Goal: Find specific page/section: Find specific page/section

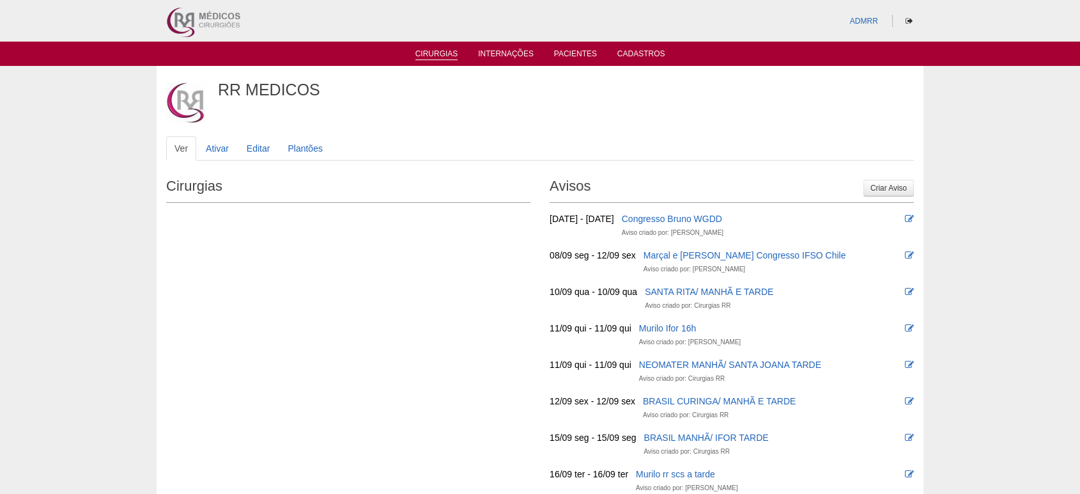
click at [444, 55] on link "Cirurgias" at bounding box center [437, 54] width 43 height 11
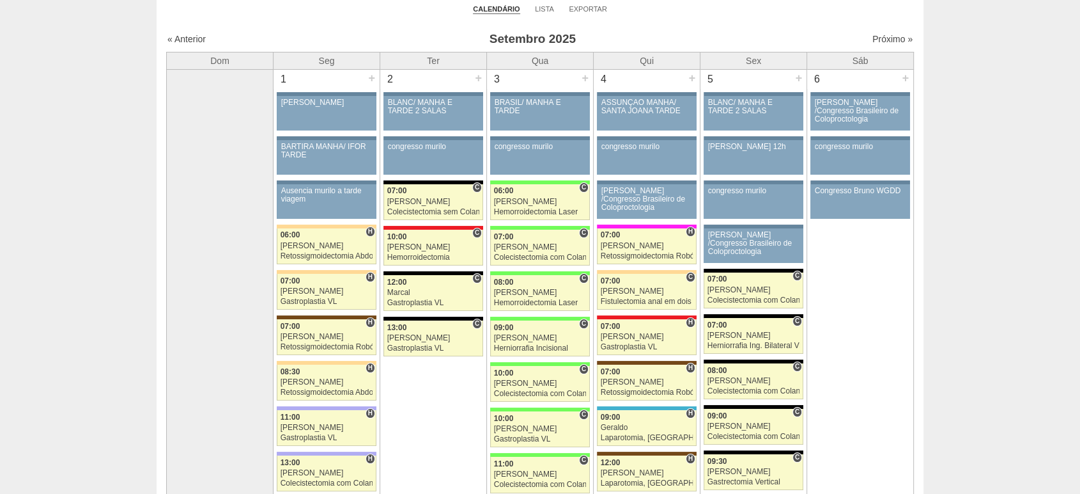
scroll to position [213, 0]
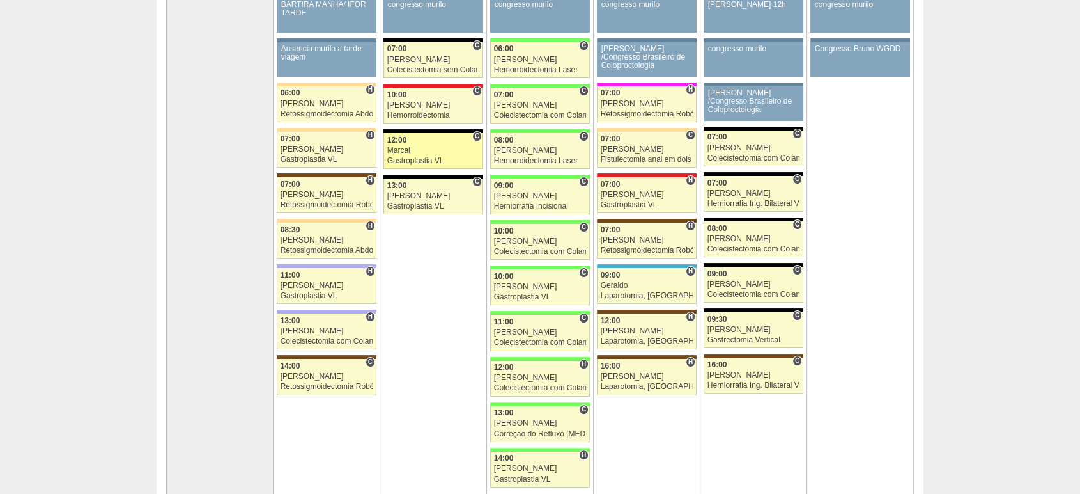
click at [421, 144] on link "88496 Marcal C 12:00 Marcal Gastroplastia VL Hospital Blanc RR Médicos - São Be…" at bounding box center [434, 151] width 100 height 36
